Goal: Information Seeking & Learning: Learn about a topic

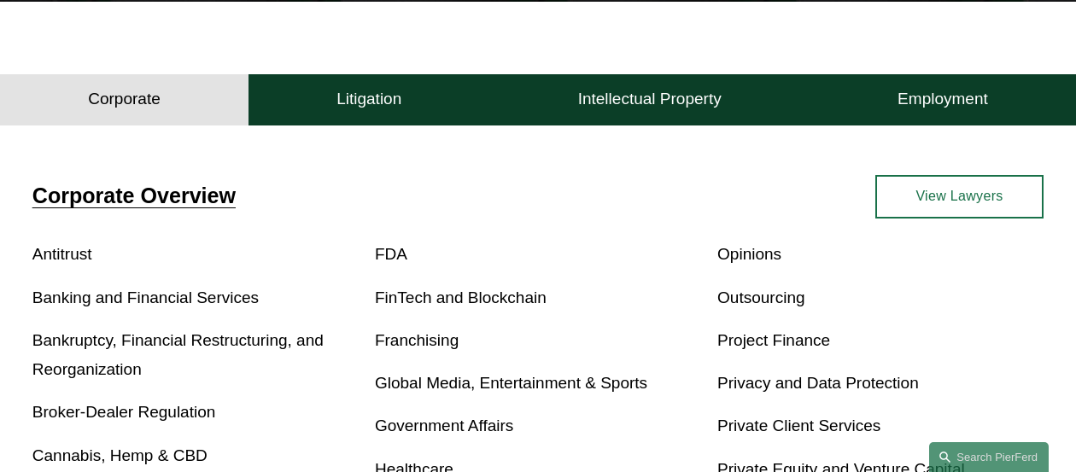
scroll to position [436, 0]
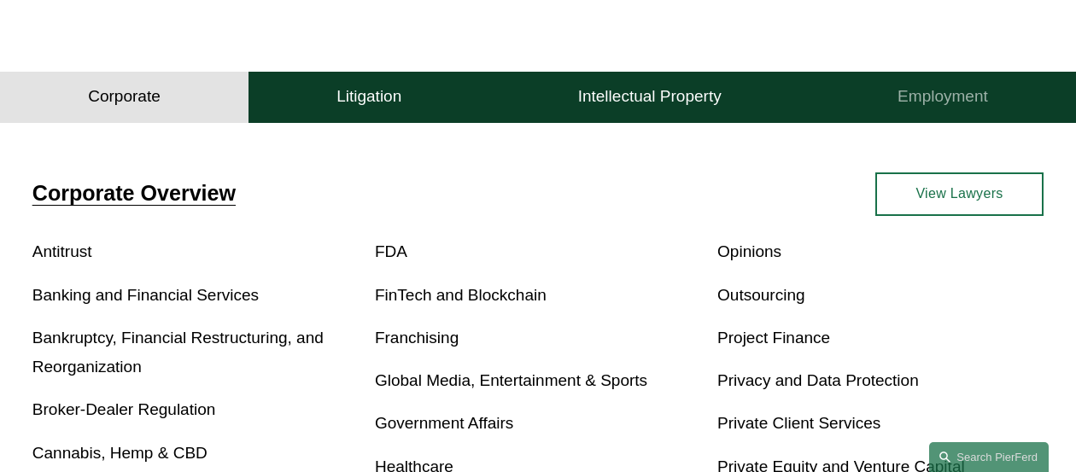
click at [937, 96] on h4 "Employment" at bounding box center [942, 96] width 90 height 20
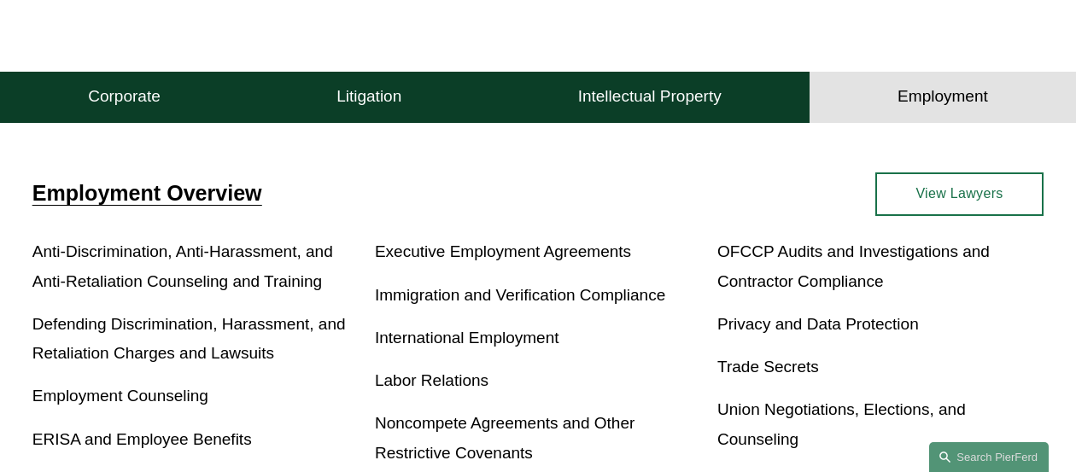
click at [465, 301] on link "Immigration and Verification Compliance" at bounding box center [520, 295] width 290 height 18
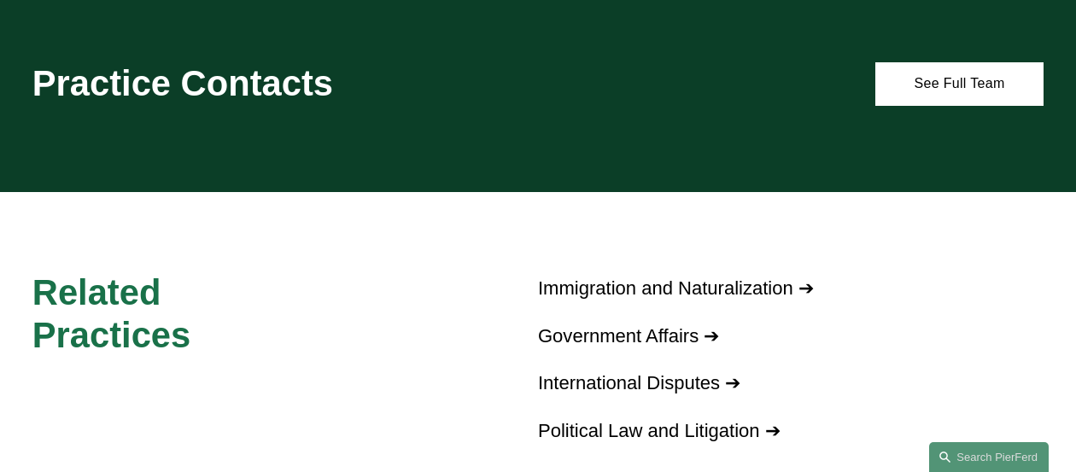
scroll to position [828, 0]
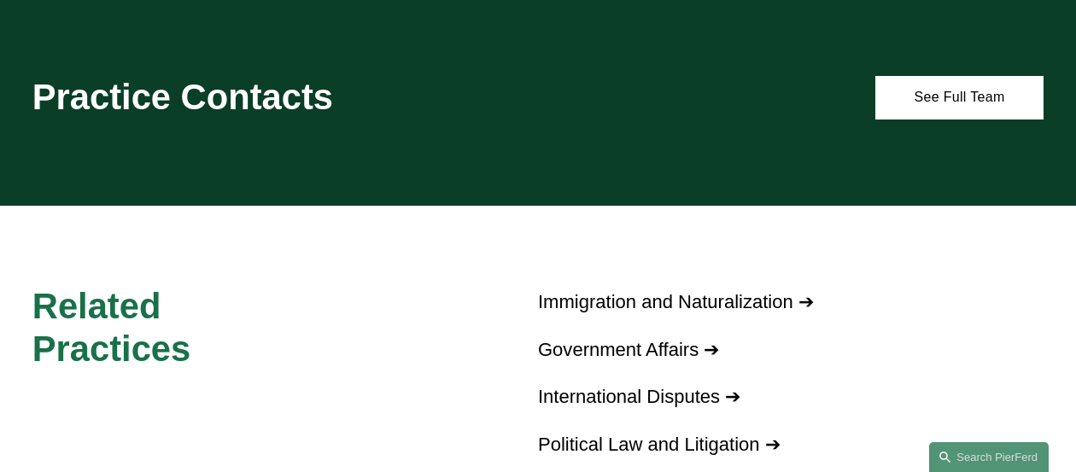
click at [733, 312] on link "Immigration and Naturalization ➔" at bounding box center [676, 301] width 276 height 21
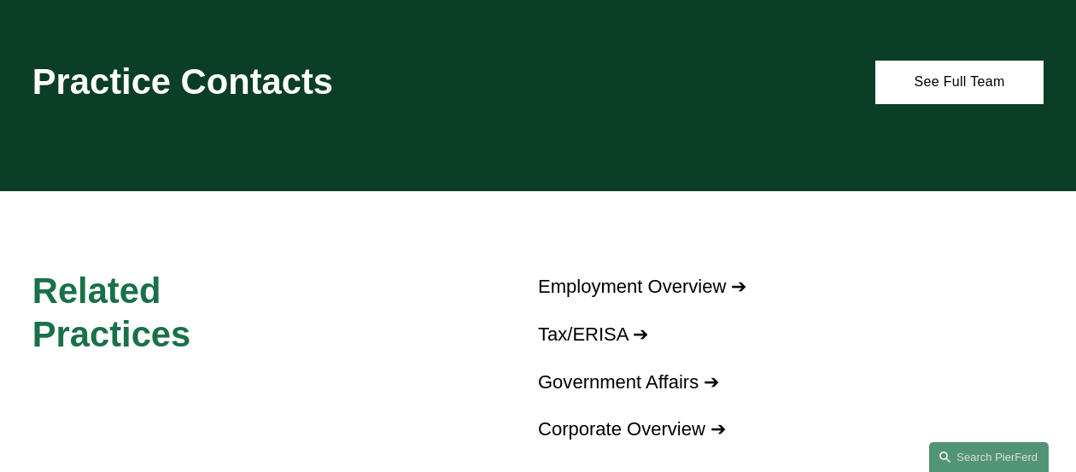
scroll to position [1286, 0]
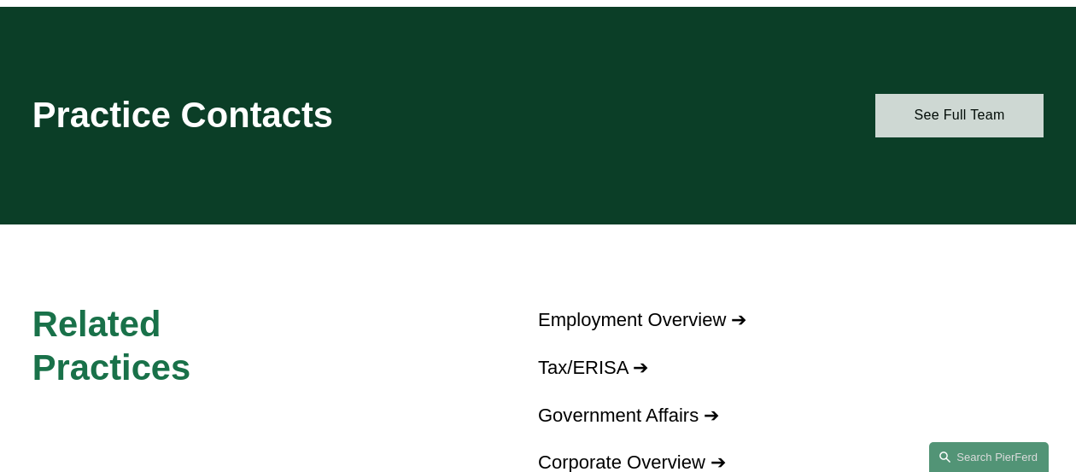
click at [903, 118] on link "See Full Team" at bounding box center [959, 116] width 168 height 44
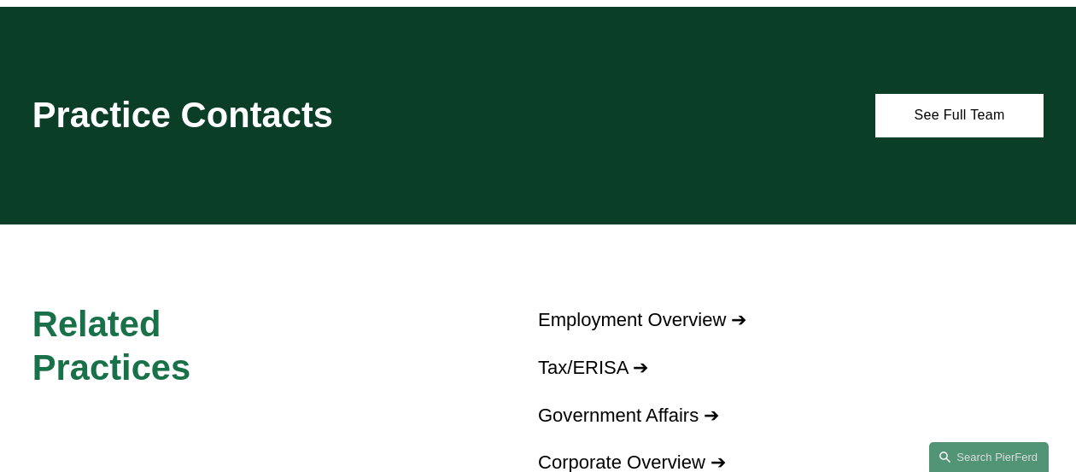
click at [585, 330] on link "Employment Overview ➔" at bounding box center [642, 319] width 209 height 21
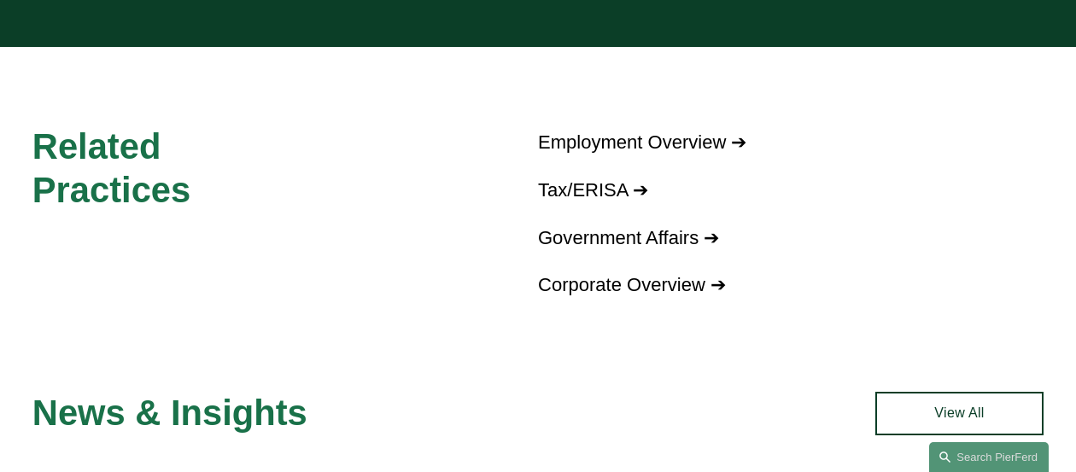
scroll to position [1499, 0]
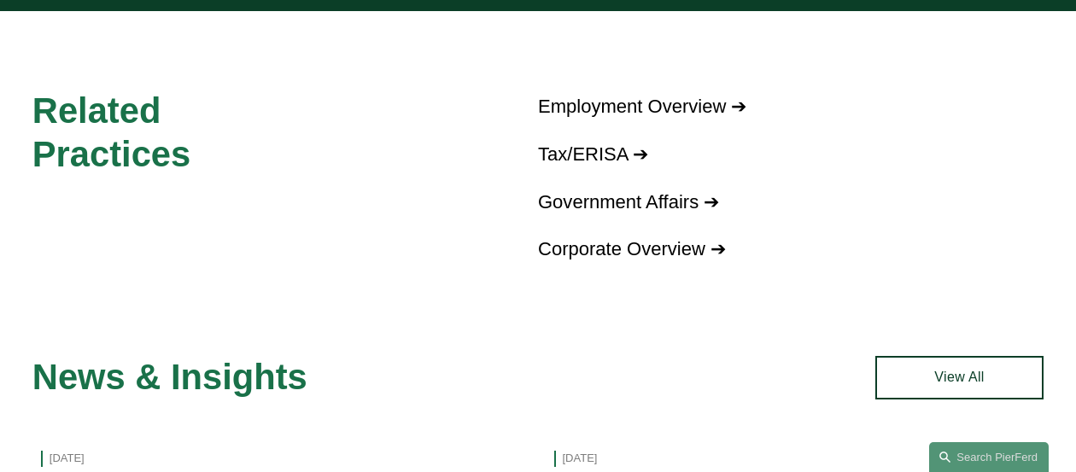
click at [551, 165] on link "Tax/ERISA ➔" at bounding box center [593, 153] width 110 height 21
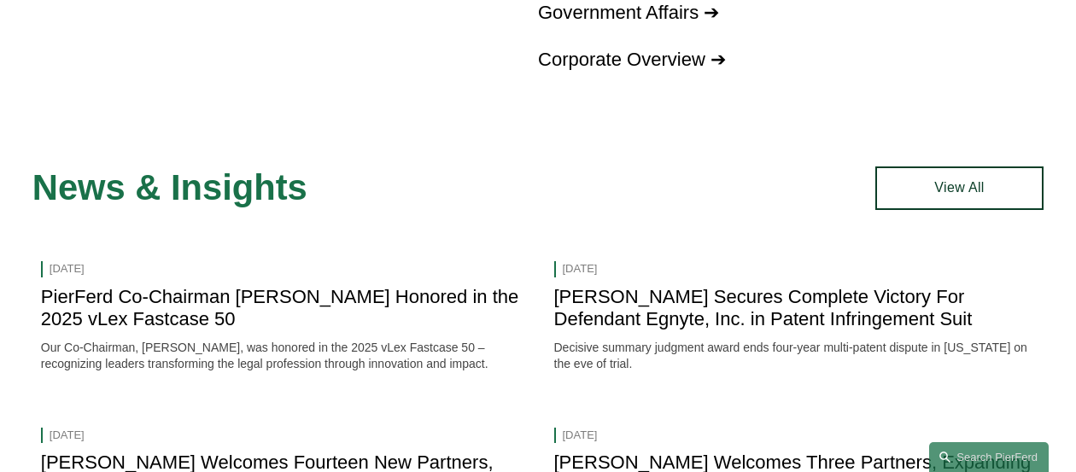
scroll to position [1688, 0]
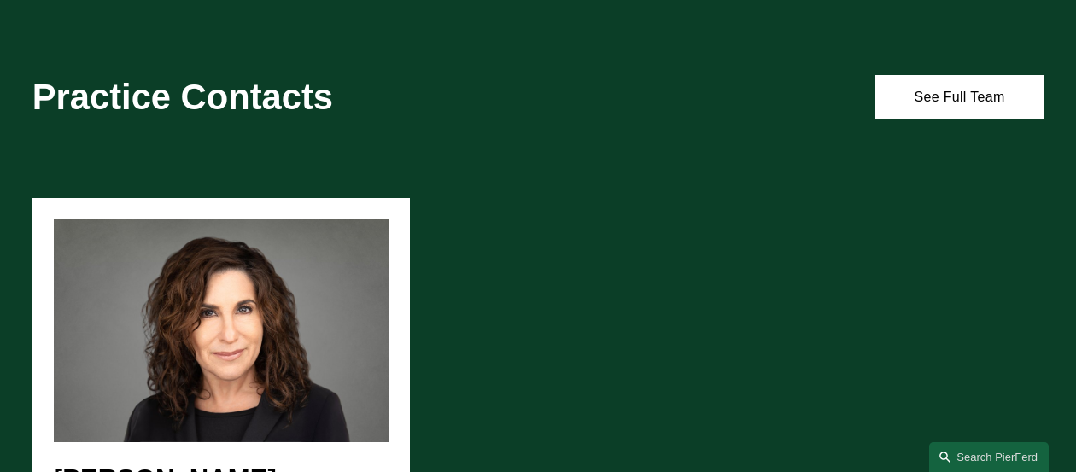
scroll to position [1070, 0]
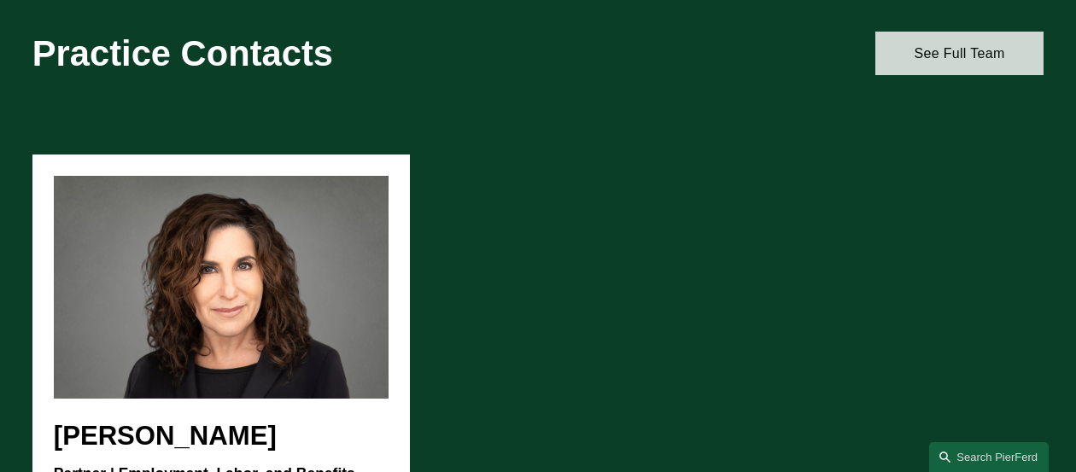
click at [967, 60] on link "See Full Team" at bounding box center [959, 54] width 168 height 44
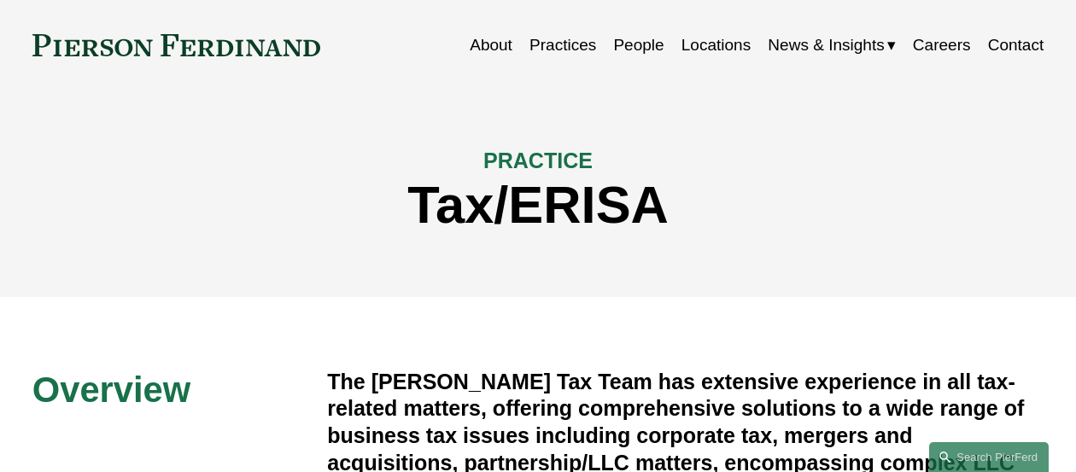
scroll to position [17, 0]
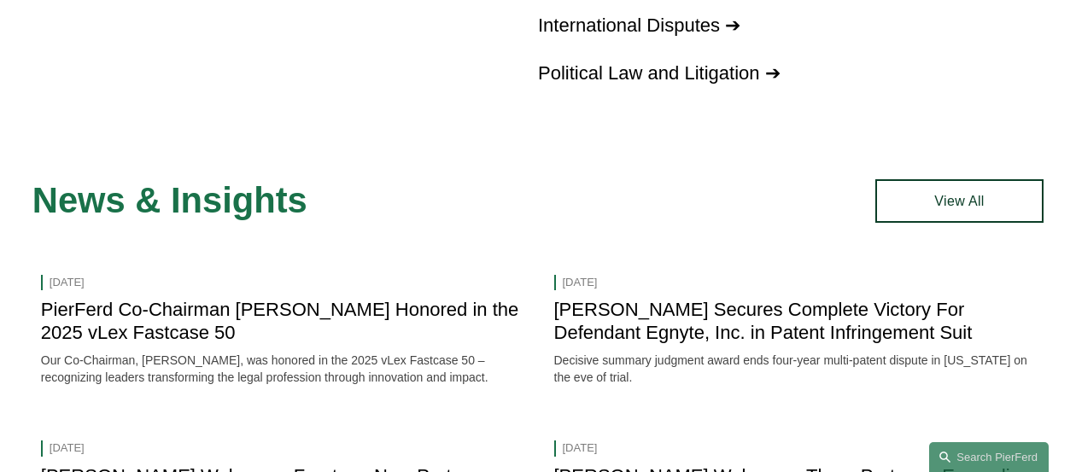
scroll to position [1202, 0]
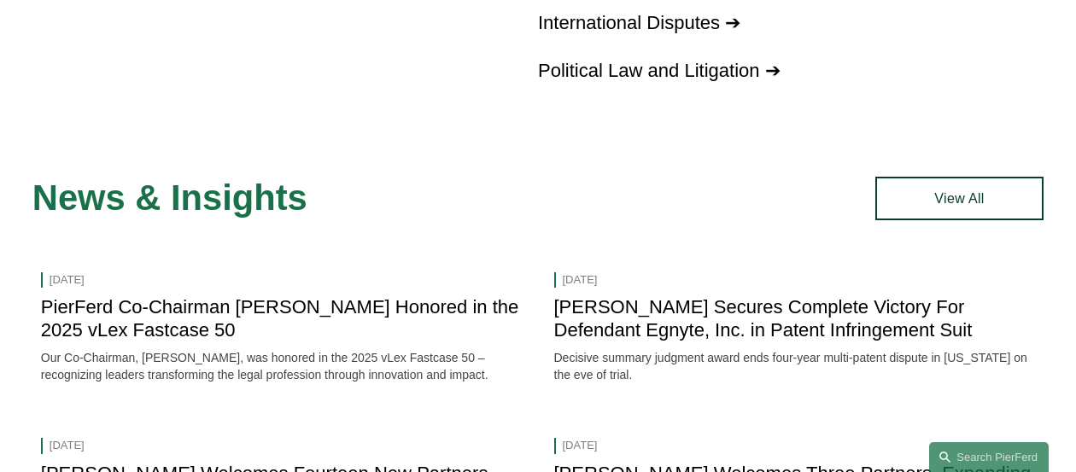
click at [639, 33] on link "International Disputes ➔" at bounding box center [639, 22] width 202 height 21
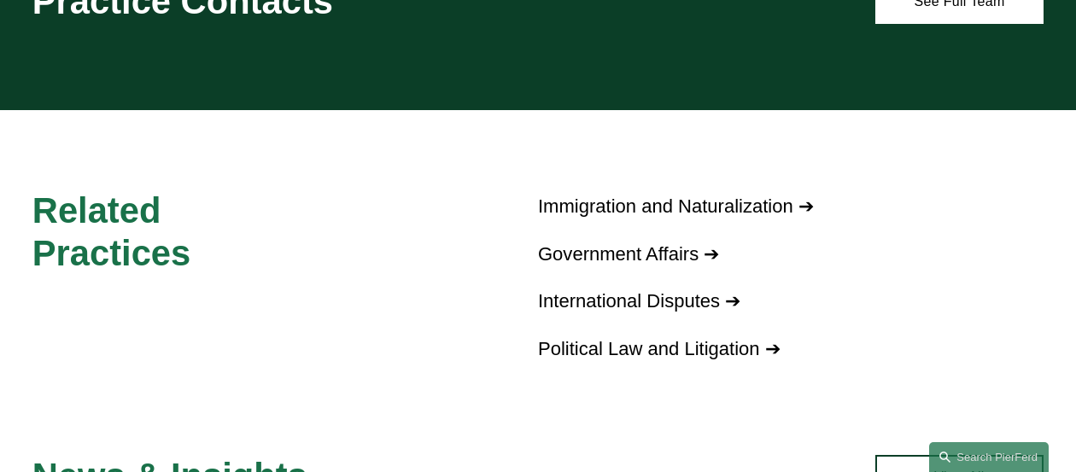
scroll to position [921, 0]
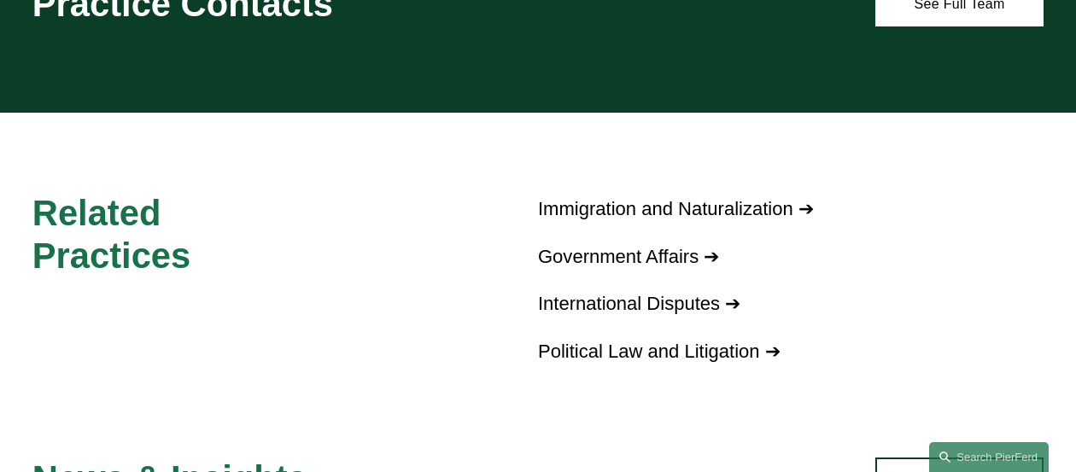
click at [604, 219] on link "Immigration and Naturalization ➔" at bounding box center [676, 208] width 276 height 21
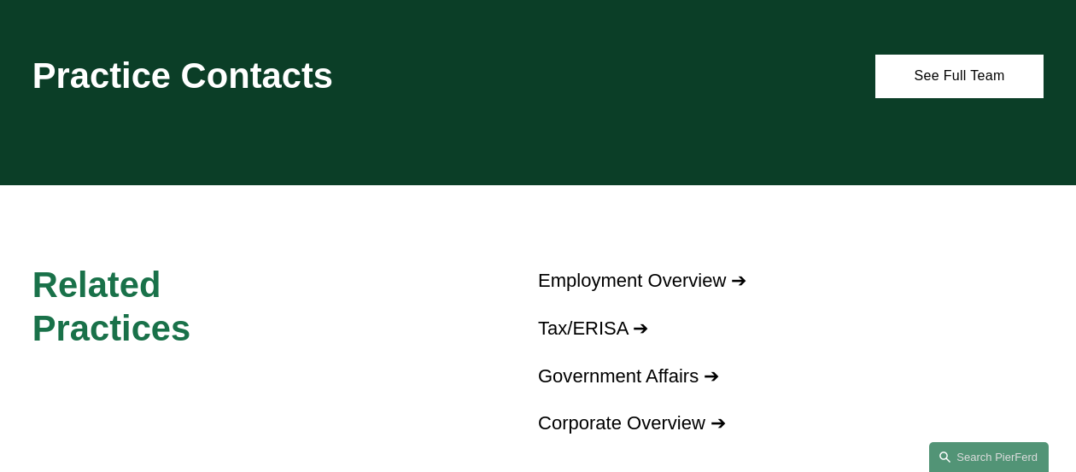
scroll to position [1324, 0]
